Goal: Task Accomplishment & Management: Manage account settings

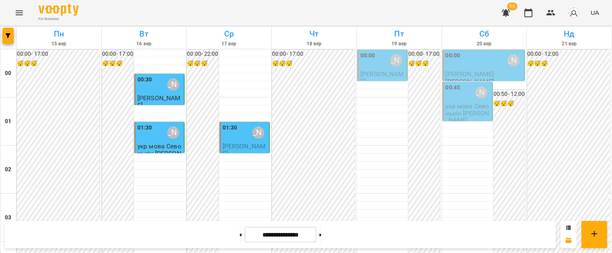
click at [381, 64] on div "00:00 [PERSON_NAME]" at bounding box center [382, 60] width 45 height 18
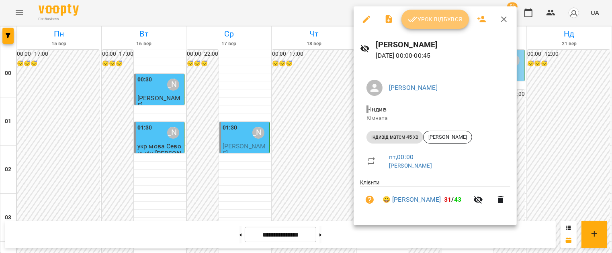
click at [427, 24] on span "Урок відбувся" at bounding box center [435, 19] width 55 height 10
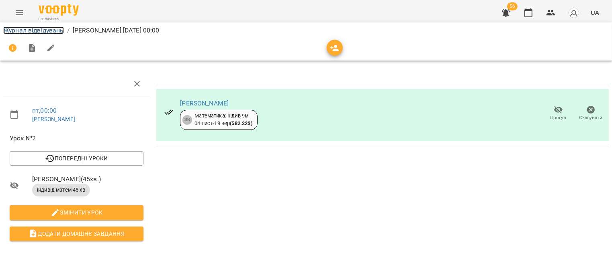
click at [26, 29] on link "Журнал відвідувань" at bounding box center [33, 31] width 61 height 8
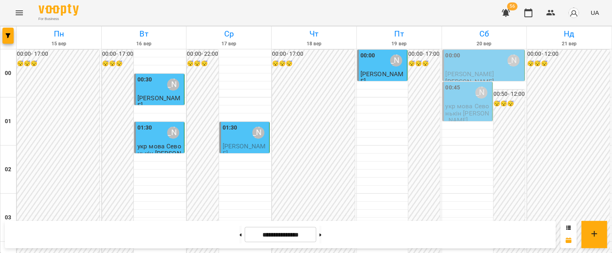
scroll to position [988, 0]
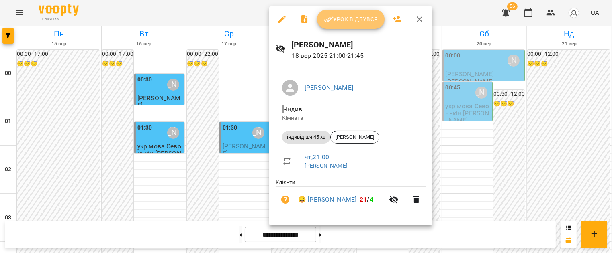
click at [342, 22] on span "Урок відбувся" at bounding box center [350, 19] width 55 height 10
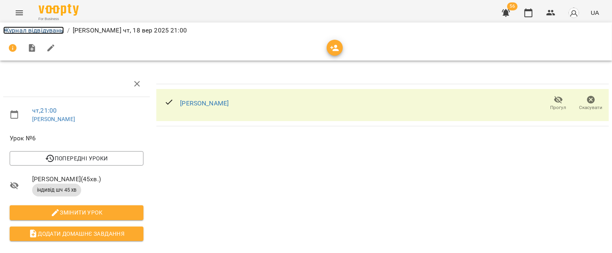
click at [17, 29] on link "Журнал відвідувань" at bounding box center [33, 31] width 61 height 8
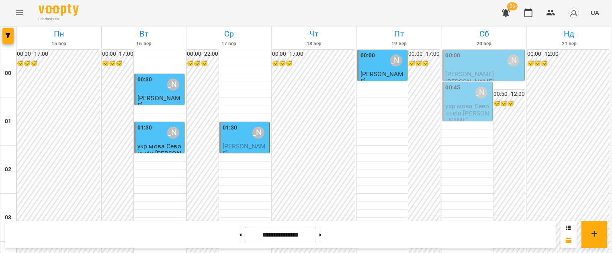
scroll to position [884, 0]
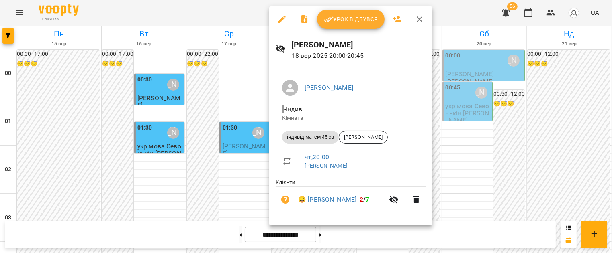
click at [352, 24] on button "Урок відбувся" at bounding box center [350, 19] width 67 height 19
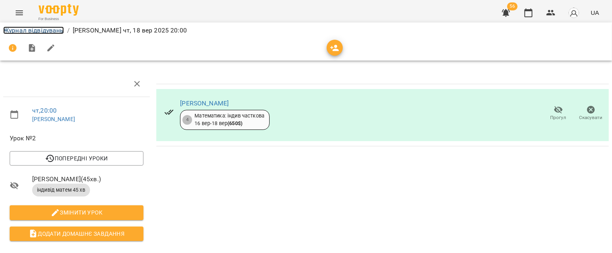
click at [21, 30] on link "Журнал відвідувань" at bounding box center [33, 31] width 61 height 8
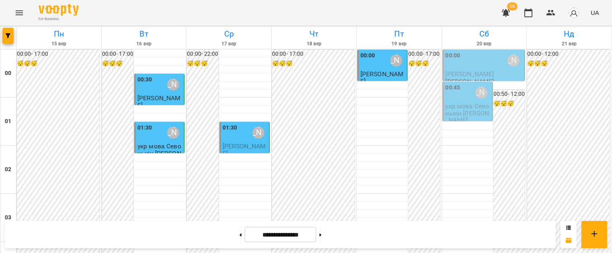
scroll to position [948, 0]
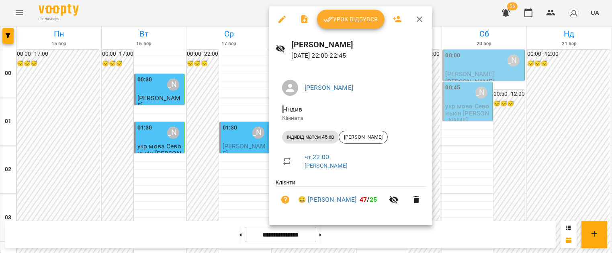
click at [343, 22] on span "Урок відбувся" at bounding box center [350, 19] width 55 height 10
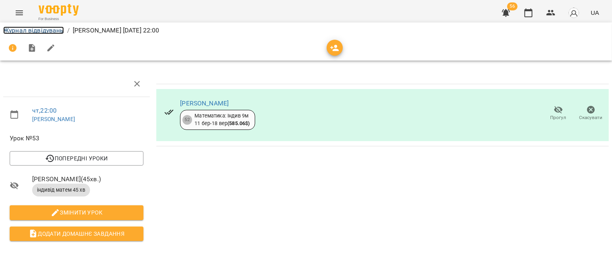
click at [40, 30] on link "Журнал відвідувань" at bounding box center [33, 31] width 61 height 8
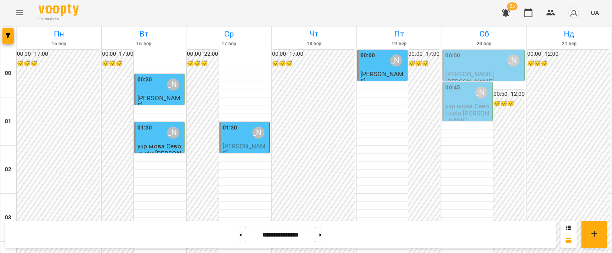
click at [372, 57] on div "00:00 [PERSON_NAME]" at bounding box center [382, 60] width 45 height 18
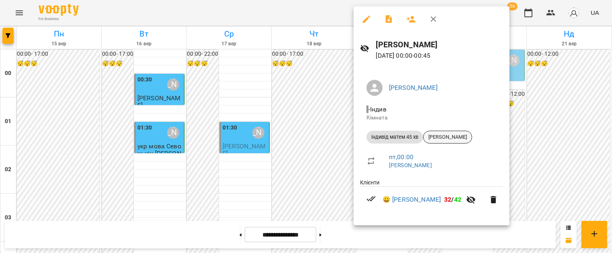
click at [442, 137] on span "[PERSON_NAME]" at bounding box center [447, 137] width 48 height 7
